Goal: Task Accomplishment & Management: Complete application form

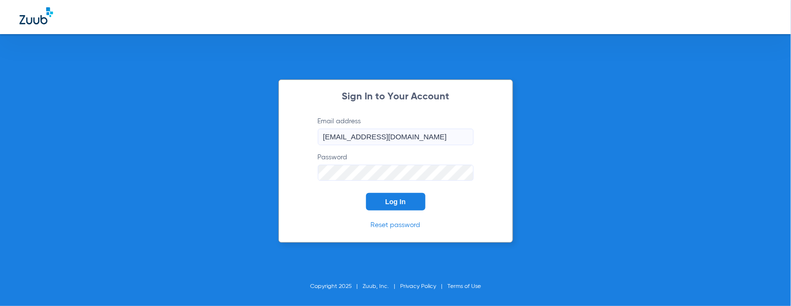
click at [396, 199] on span "Log In" at bounding box center [395, 202] width 20 height 8
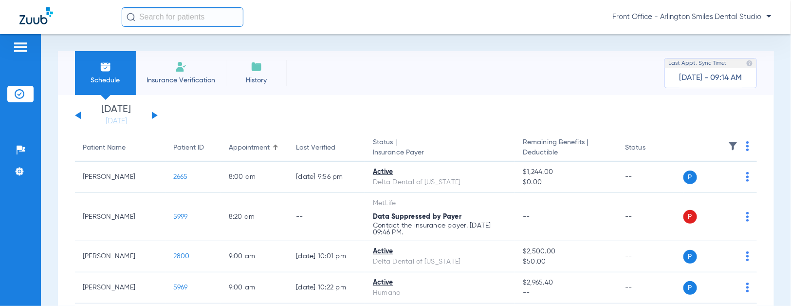
drag, startPoint x: 172, startPoint y: 73, endPoint x: 164, endPoint y: 84, distance: 13.1
click at [172, 74] on li "Insurance Verification" at bounding box center [181, 73] width 90 height 44
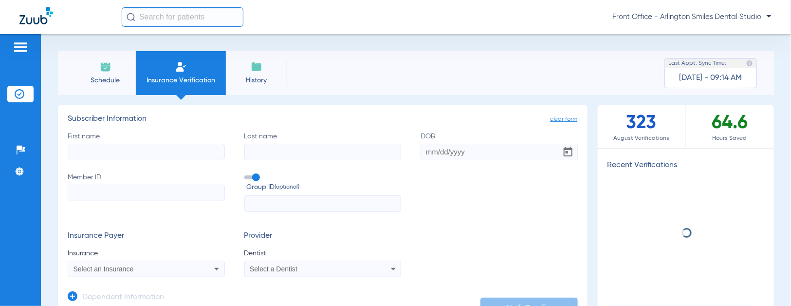
click at [178, 156] on input "First name" at bounding box center [146, 152] width 157 height 17
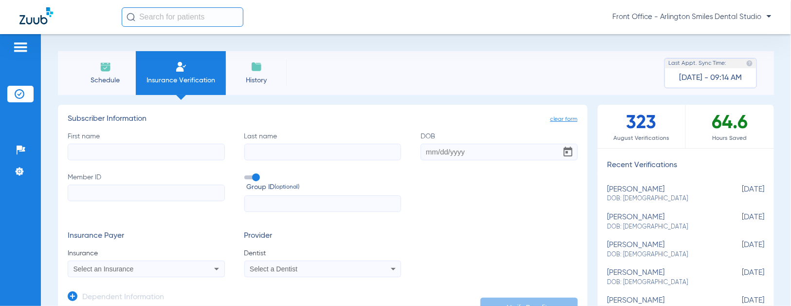
click at [178, 156] on input "First name" at bounding box center [146, 152] width 157 height 17
click at [178, 155] on input "First name Required" at bounding box center [146, 152] width 157 height 17
type input "J"
type input "m"
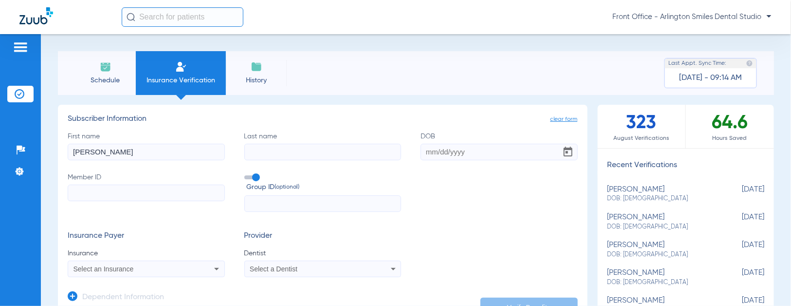
type input "[PERSON_NAME]"
type input "[DATE]"
click at [178, 186] on input "Member ID" at bounding box center [146, 192] width 157 height 17
type input "8"
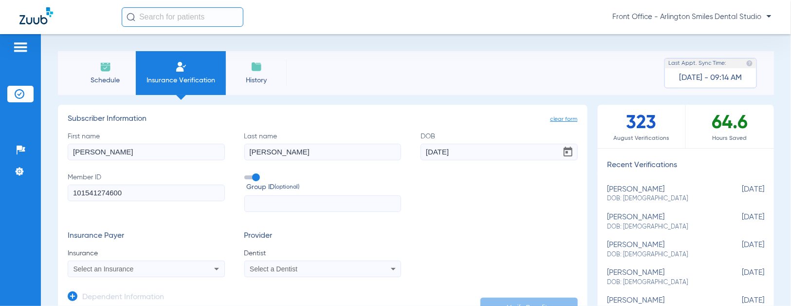
type input "101541274600"
drag, startPoint x: 161, startPoint y: 261, endPoint x: 157, endPoint y: 268, distance: 7.8
click at [160, 261] on mat-select "Select an Insurance" at bounding box center [146, 268] width 157 height 17
click at [157, 268] on div "Select an Insurance" at bounding box center [131, 268] width 117 height 7
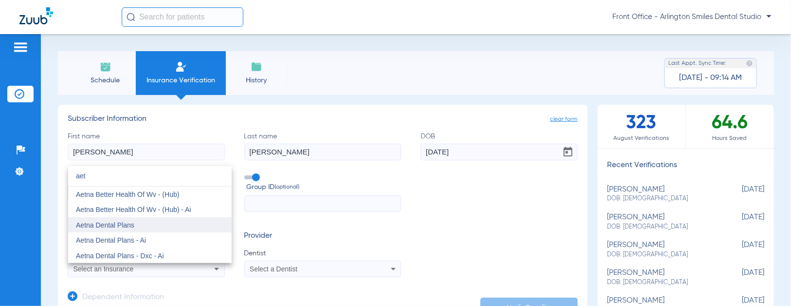
type input "aet"
click at [129, 226] on span "Aetna Dental Plans" at bounding box center [105, 225] width 58 height 8
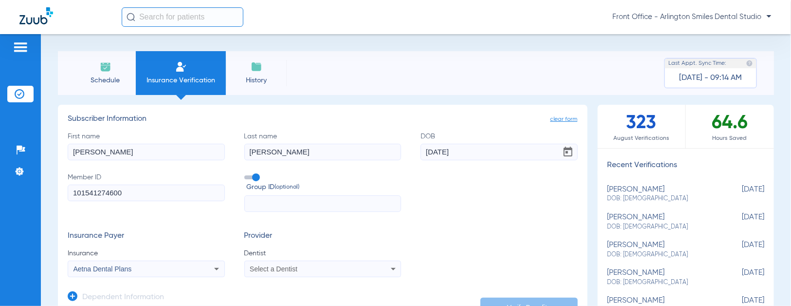
click at [307, 273] on div "Select a Dentist" at bounding box center [323, 269] width 156 height 12
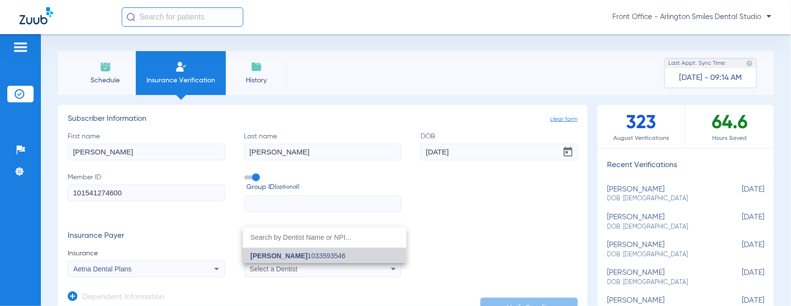
click at [319, 256] on span "[PERSON_NAME] 1033593546" at bounding box center [298, 255] width 95 height 7
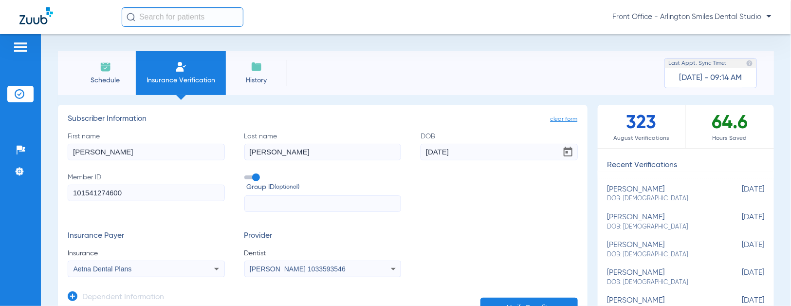
scroll to position [54, 0]
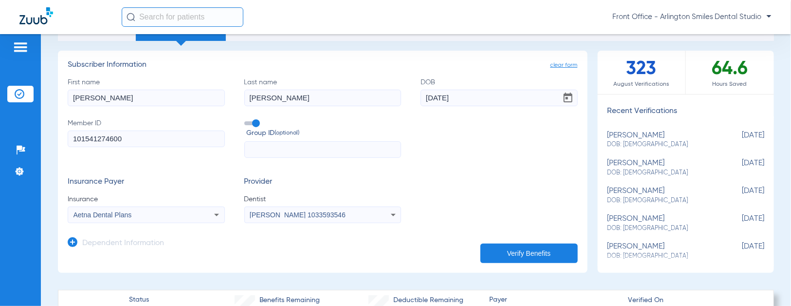
click at [509, 254] on button "Verify Benefits" at bounding box center [528, 252] width 97 height 19
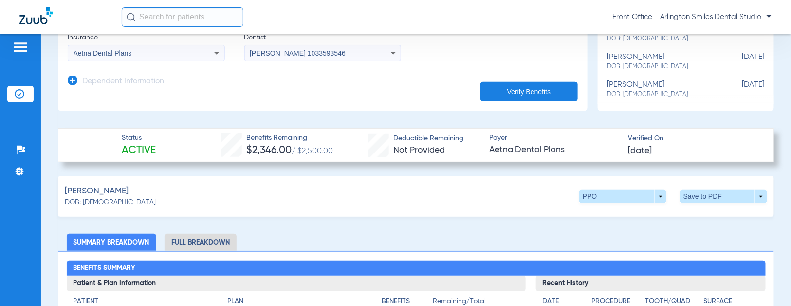
scroll to position [216, 0]
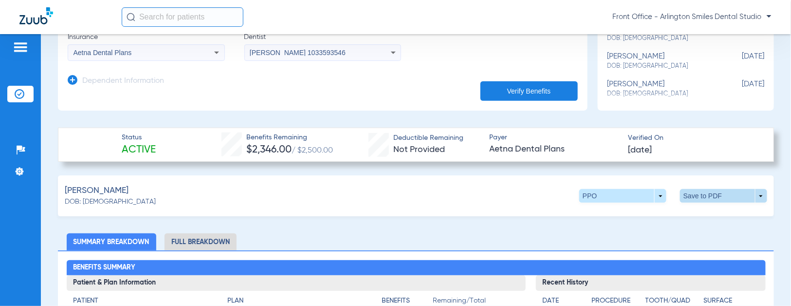
click at [716, 194] on span at bounding box center [723, 195] width 23 height 23
click at [653, 217] on span "Save to PDF" at bounding box center [642, 214] width 38 height 7
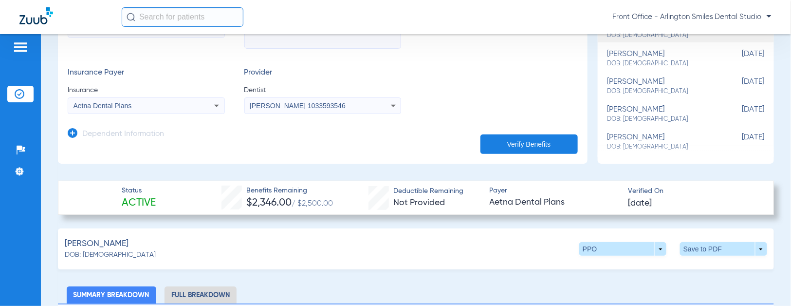
scroll to position [162, 0]
